Goal: Transaction & Acquisition: Purchase product/service

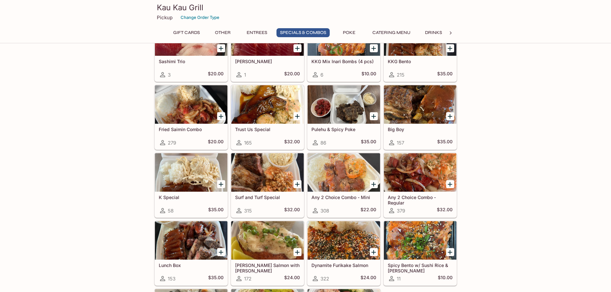
scroll to position [665, 0]
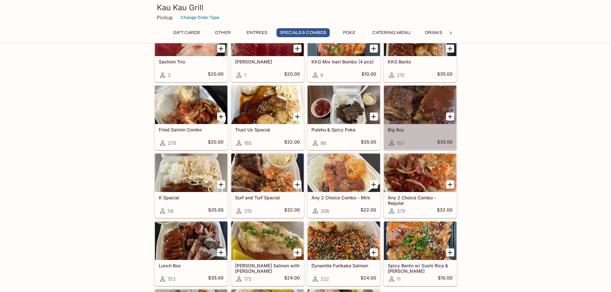
click at [416, 133] on div "Big Boy 157 $35.00" at bounding box center [420, 137] width 72 height 26
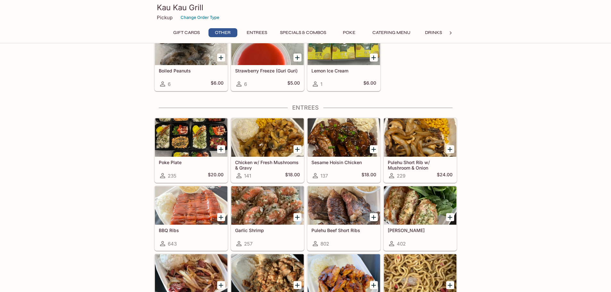
scroll to position [301, 0]
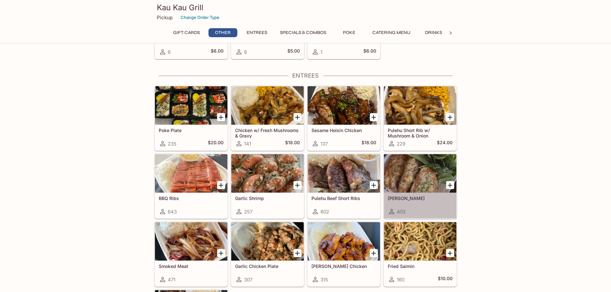
click at [423, 200] on h5 "[PERSON_NAME]" at bounding box center [420, 198] width 65 height 5
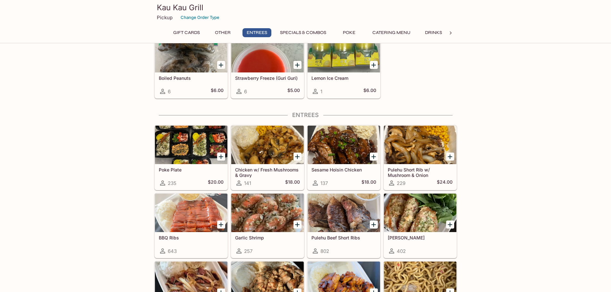
scroll to position [237, 0]
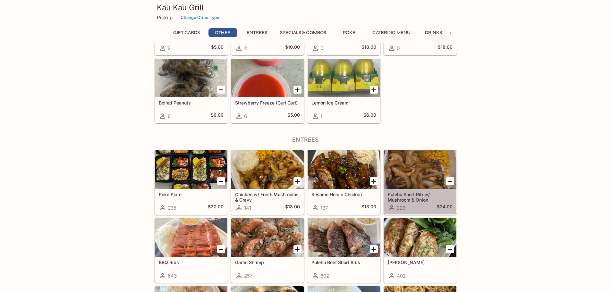
click at [423, 203] on div "Pulehu Short Rib w/ Mushroom & Onion 229 $24.00" at bounding box center [420, 202] width 72 height 26
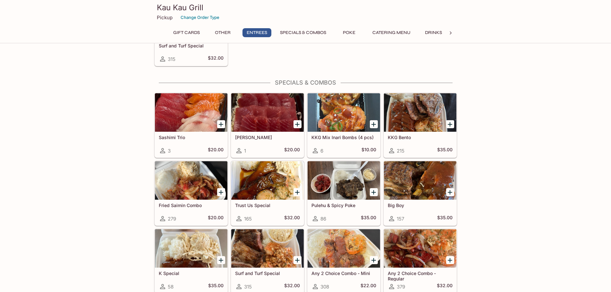
scroll to position [622, 0]
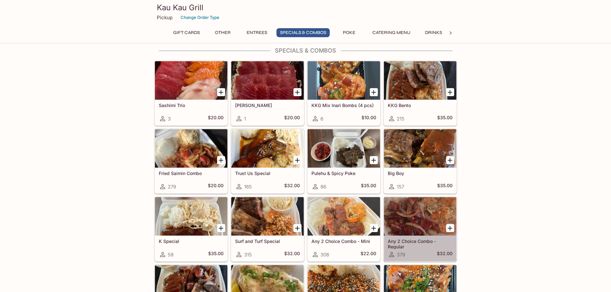
click at [425, 248] on h5 "Any 2 Choice Combo - Regular" at bounding box center [420, 244] width 65 height 11
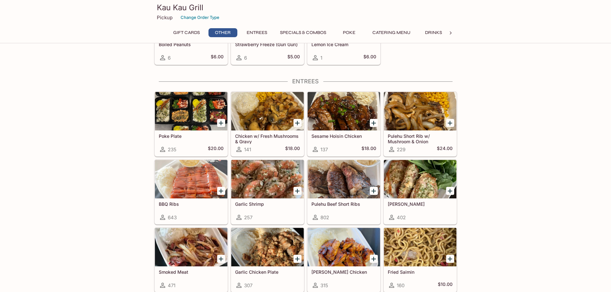
scroll to position [301, 0]
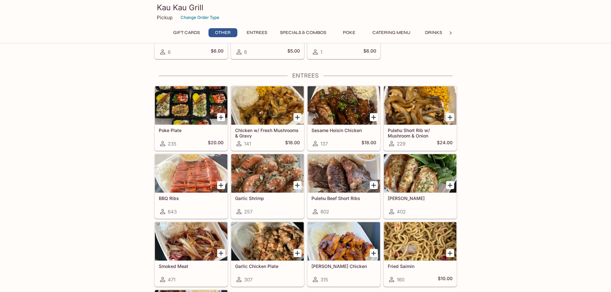
click at [408, 129] on h5 "Pulehu Short Rib w/ Mushroom & Onion" at bounding box center [420, 133] width 65 height 11
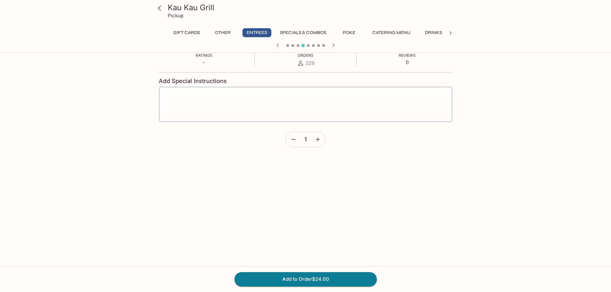
scroll to position [124, 0]
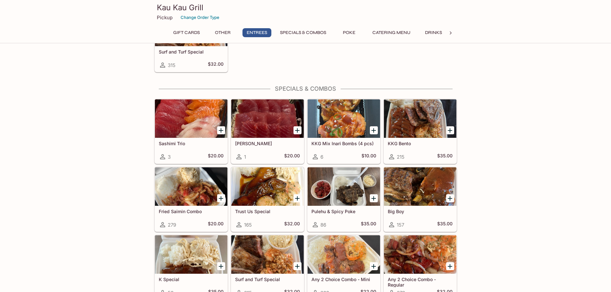
scroll to position [609, 0]
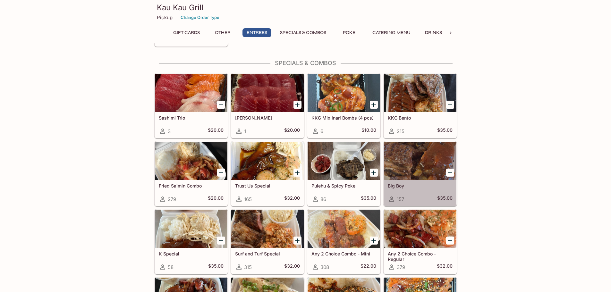
click at [417, 193] on div "Big Boy 157 $35.00" at bounding box center [420, 193] width 72 height 26
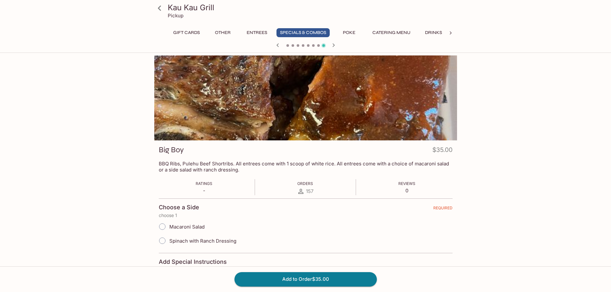
scroll to position [32, 0]
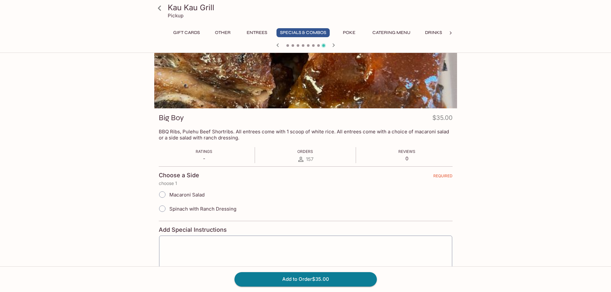
click at [160, 197] on input "Macaroni Salad" at bounding box center [162, 194] width 13 height 13
radio input "true"
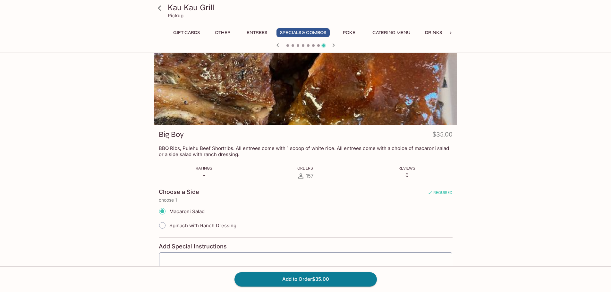
scroll to position [7, 0]
